Goal: Information Seeking & Learning: Learn about a topic

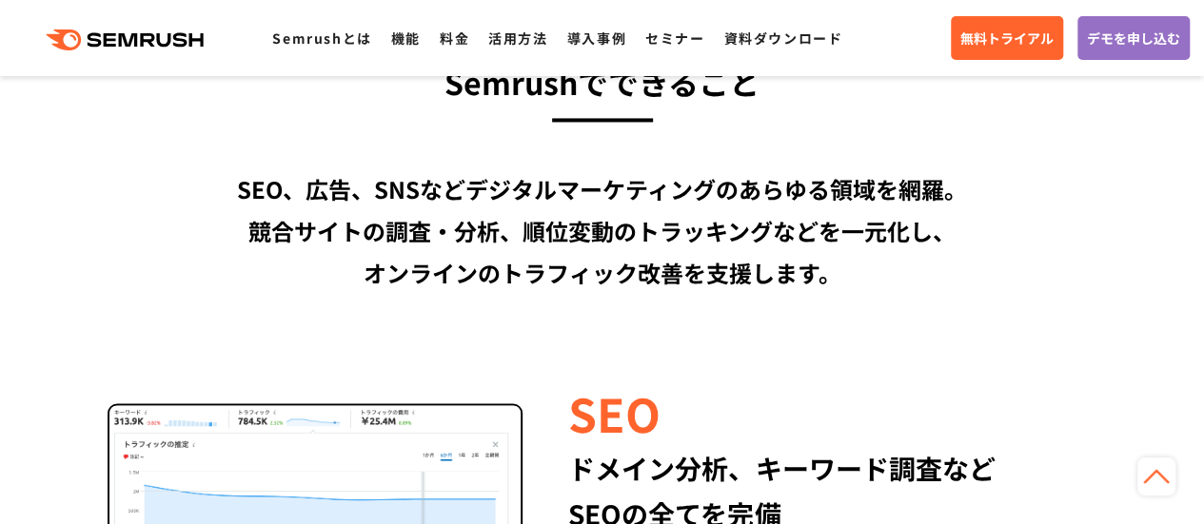
scroll to position [1713, 0]
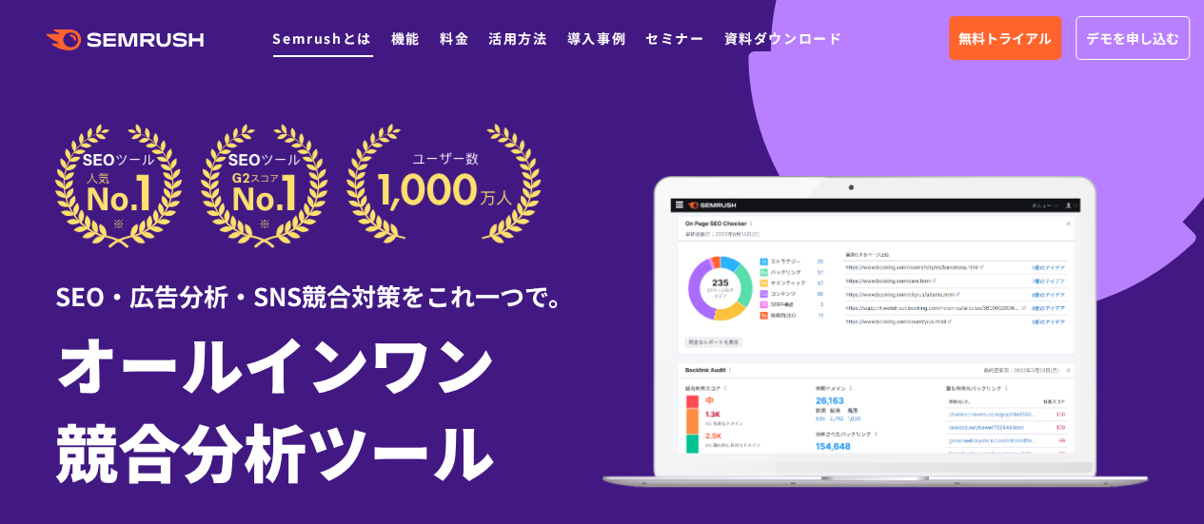
click at [317, 41] on link "Semrushとは" at bounding box center [321, 38] width 99 height 19
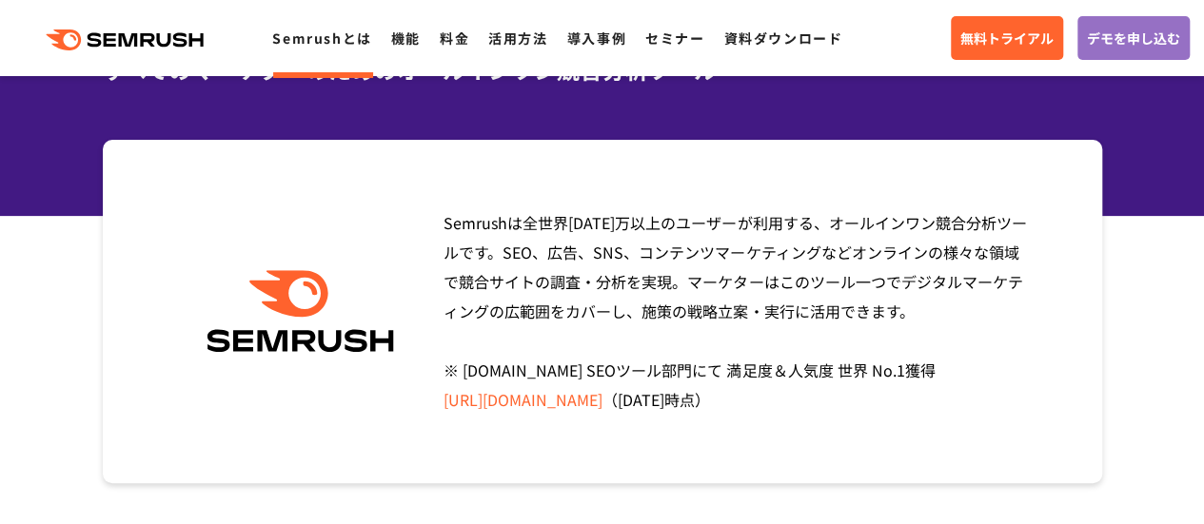
drag, startPoint x: 445, startPoint y: 251, endPoint x: 921, endPoint y: 304, distance: 478.6
click at [921, 304] on div "Semrushは全世界1000万以上のユーザーが利用する、オールインワン競合分析ツールです。SEO、広告、SNS、コンテンツマーケティングなどオンラインの様々…" at bounding box center [730, 311] width 603 height 206
click at [913, 312] on div "Semrushは全世界1000万以上のユーザーが利用する、オールインワン競合分析ツールです。SEO、広告、SNS、コンテンツマーケティングなどオンラインの様々…" at bounding box center [730, 311] width 603 height 206
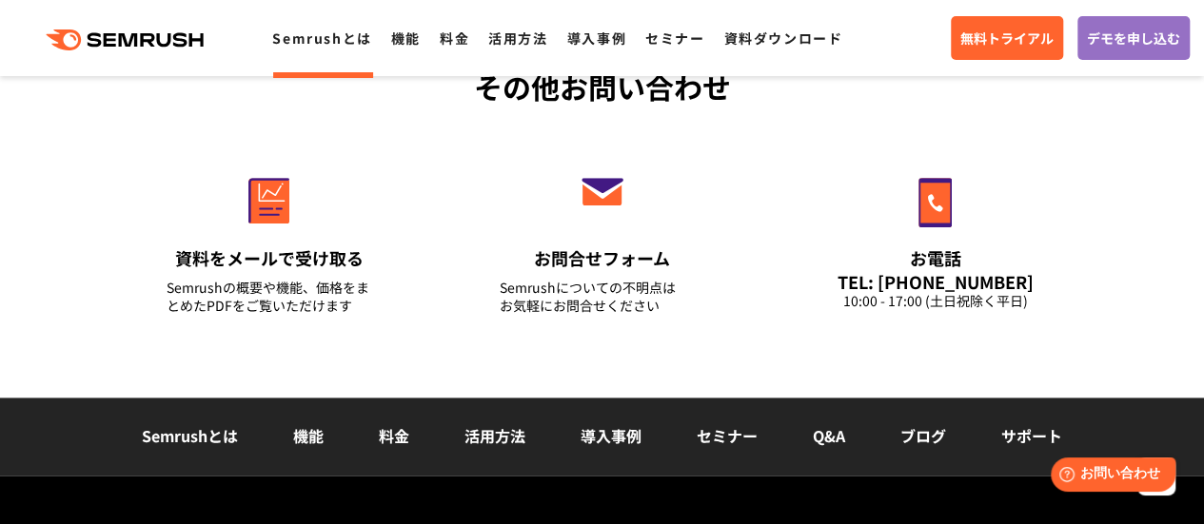
scroll to position [4662, 0]
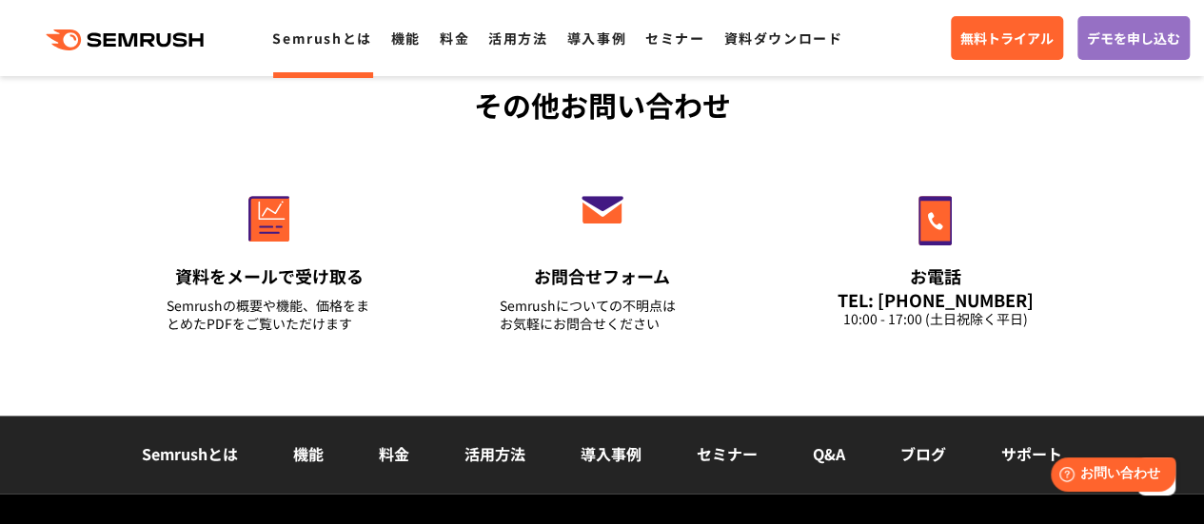
click at [310, 458] on link "機能" at bounding box center [308, 453] width 30 height 23
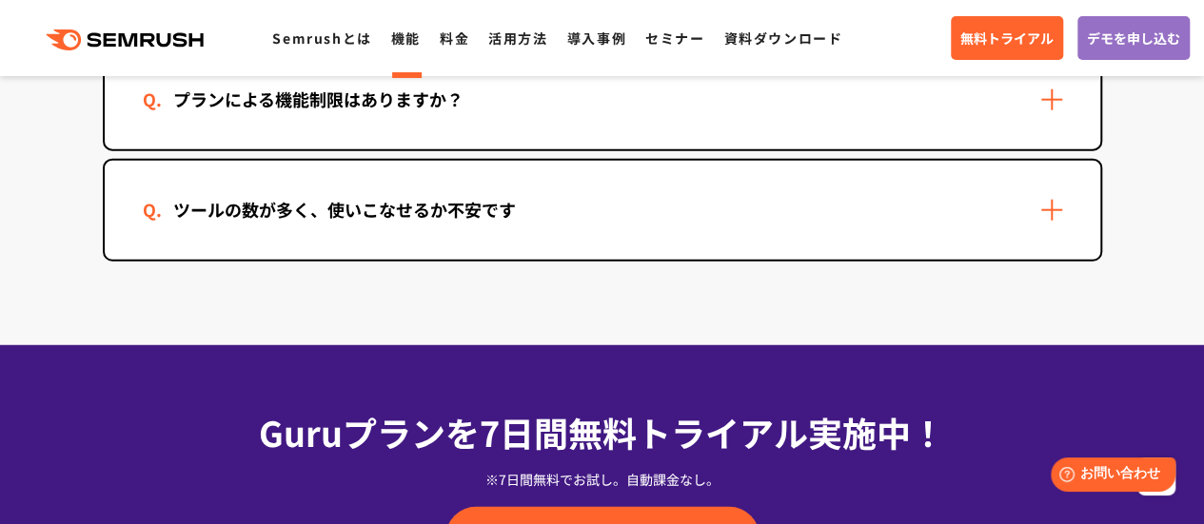
scroll to position [6184, 0]
